Goal: Use online tool/utility: Utilize a website feature to perform a specific function

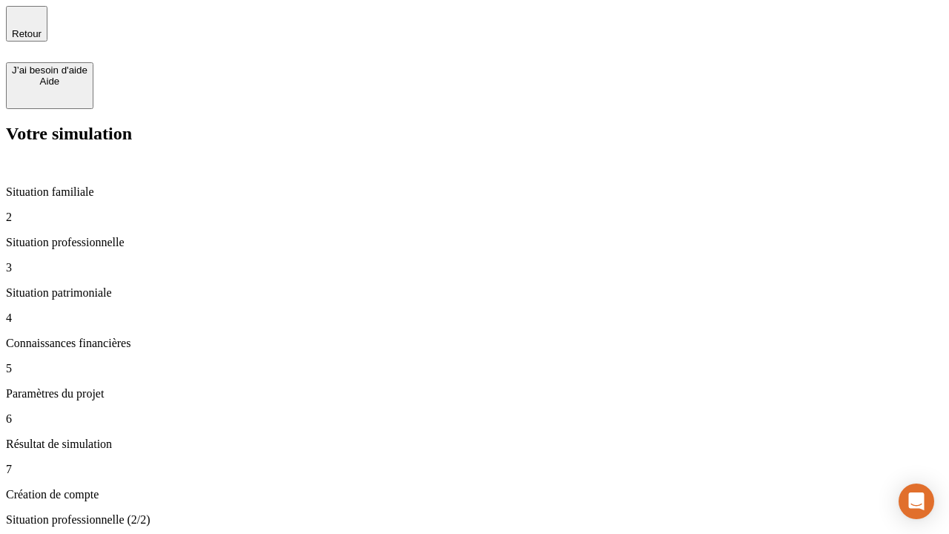
type input "30 000"
type input "1 000"
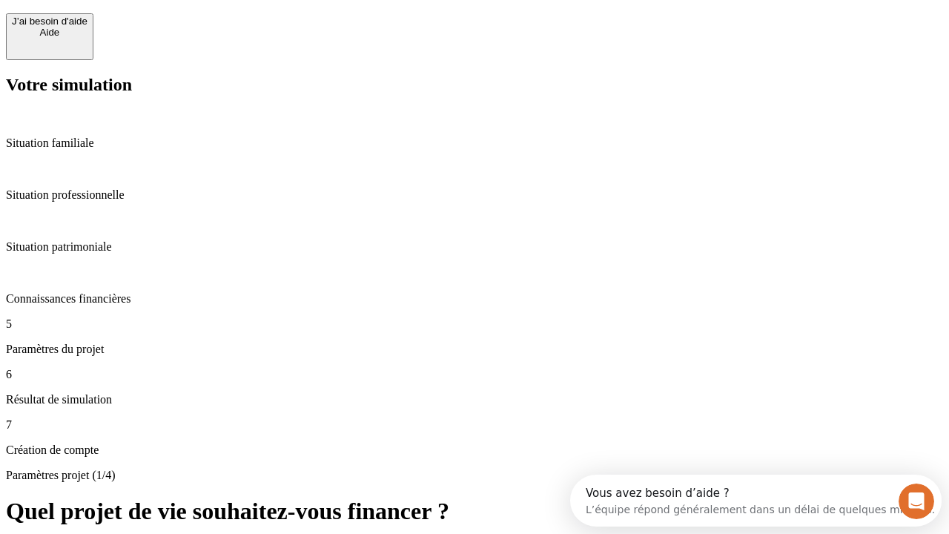
scroll to position [13, 0]
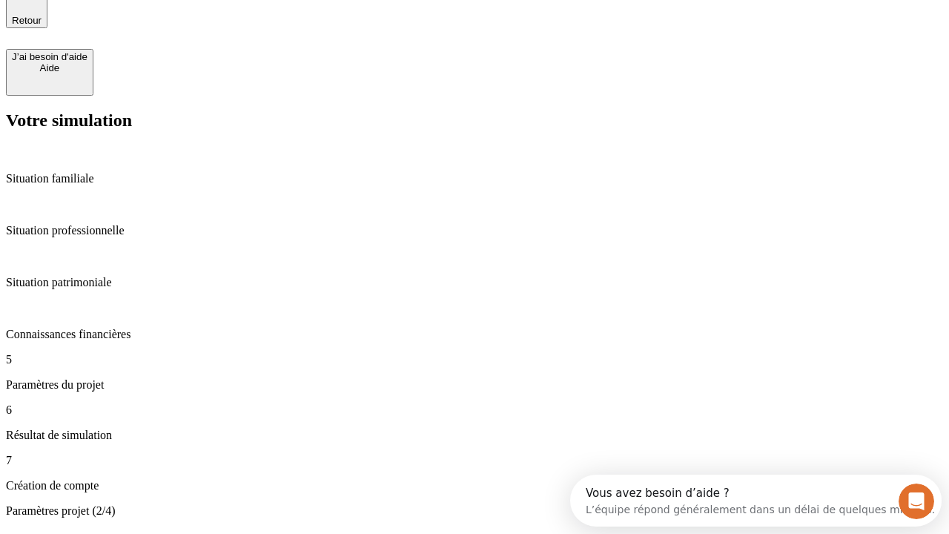
type input "40"
type input "200 000"
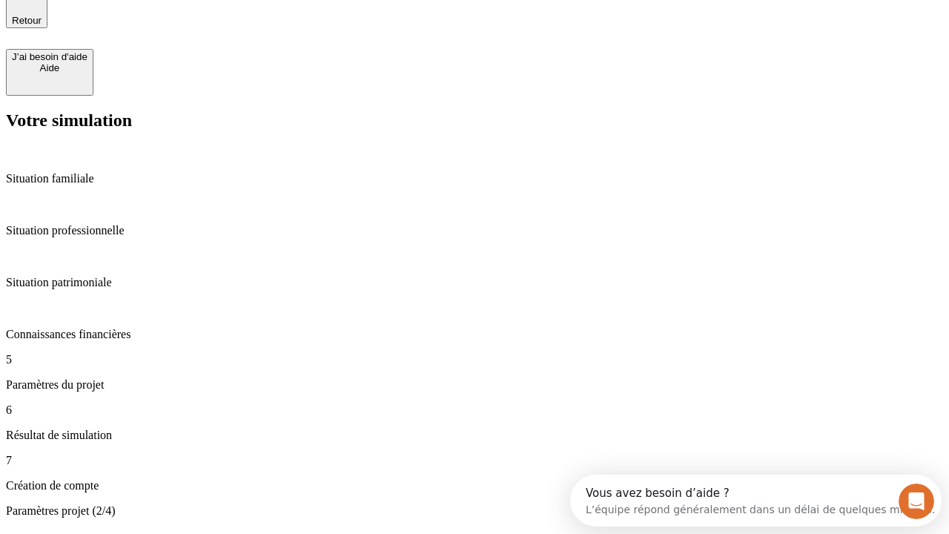
type input "640"
